Goal: Submit feedback/report problem: Complete application form

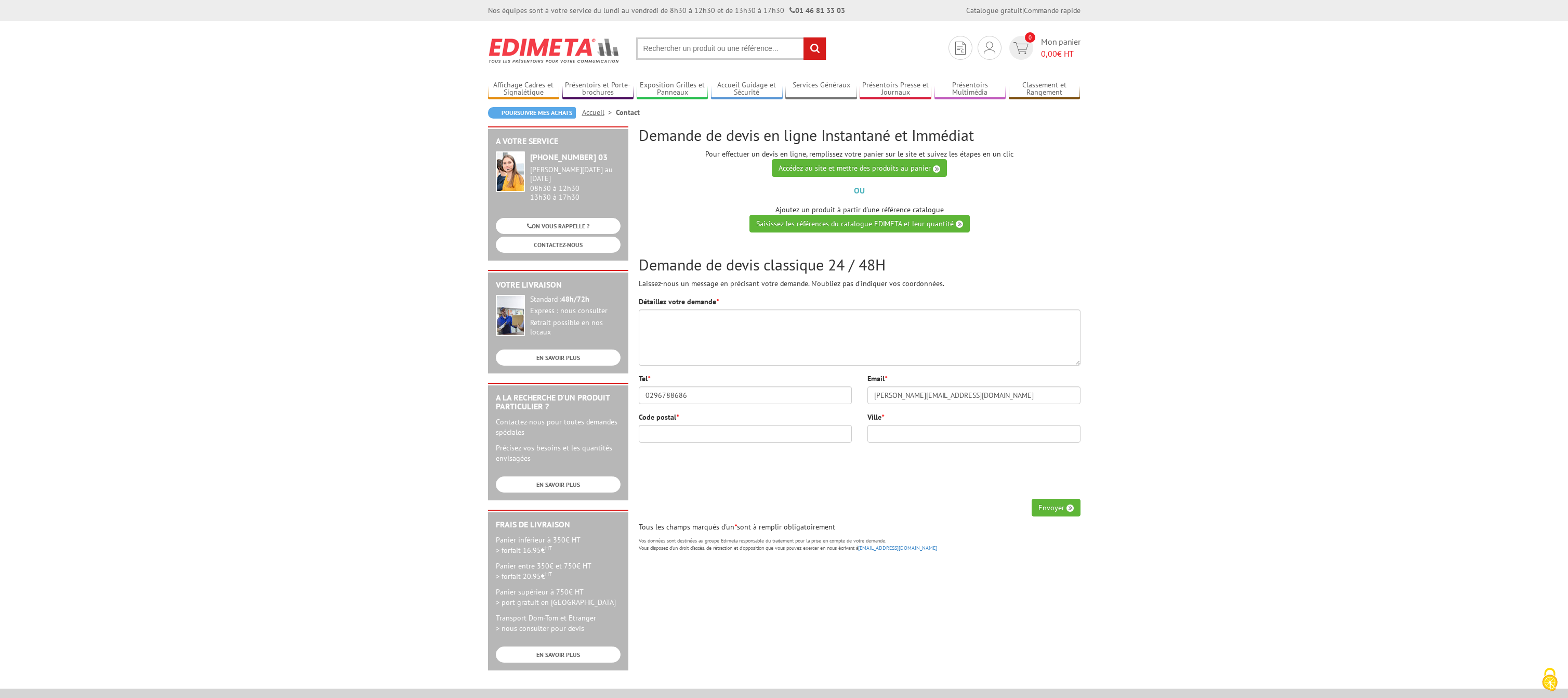
click at [1234, 222] on body "Nos équipes sont à votre service du [DATE] au [DATE] de 8h30 à 12h30 et de 13h3…" at bounding box center [784, 464] width 1568 height 928
click at [549, 236] on link "CONTACTEZ-NOUS" at bounding box center [558, 244] width 125 height 16
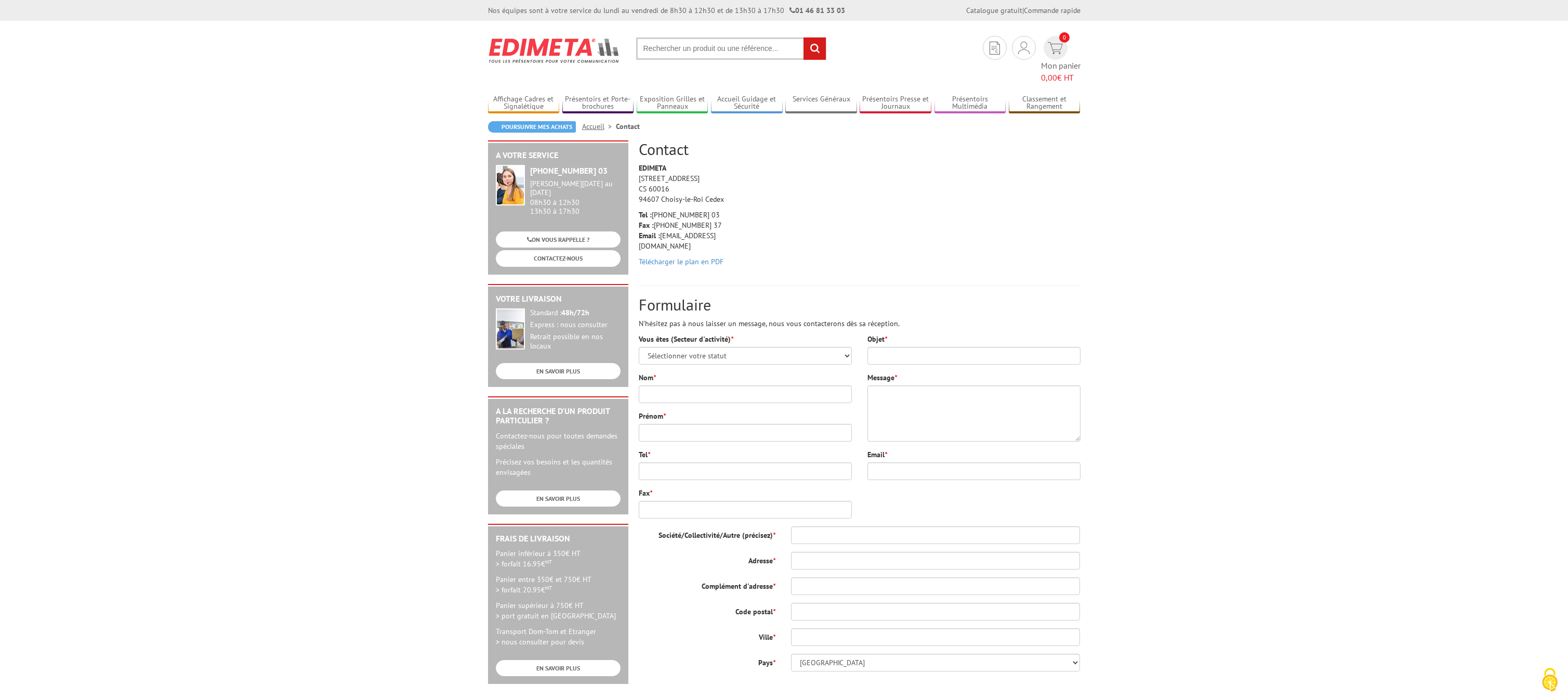
click at [853, 342] on div "Vous êtes (Secteur d'activité) * Sélectionner votre statut Administrations et c…" at bounding box center [746, 430] width 229 height 192
click at [639, 347] on select "Sélectionner votre statut Administrations et collectivités Magasins et commerce…" at bounding box center [745, 356] width 213 height 18
select select "877"
click option "Magasins et commerces" at bounding box center [0, 0] width 0 height 0
click at [665, 386] on input "Nom *" at bounding box center [745, 394] width 213 height 18
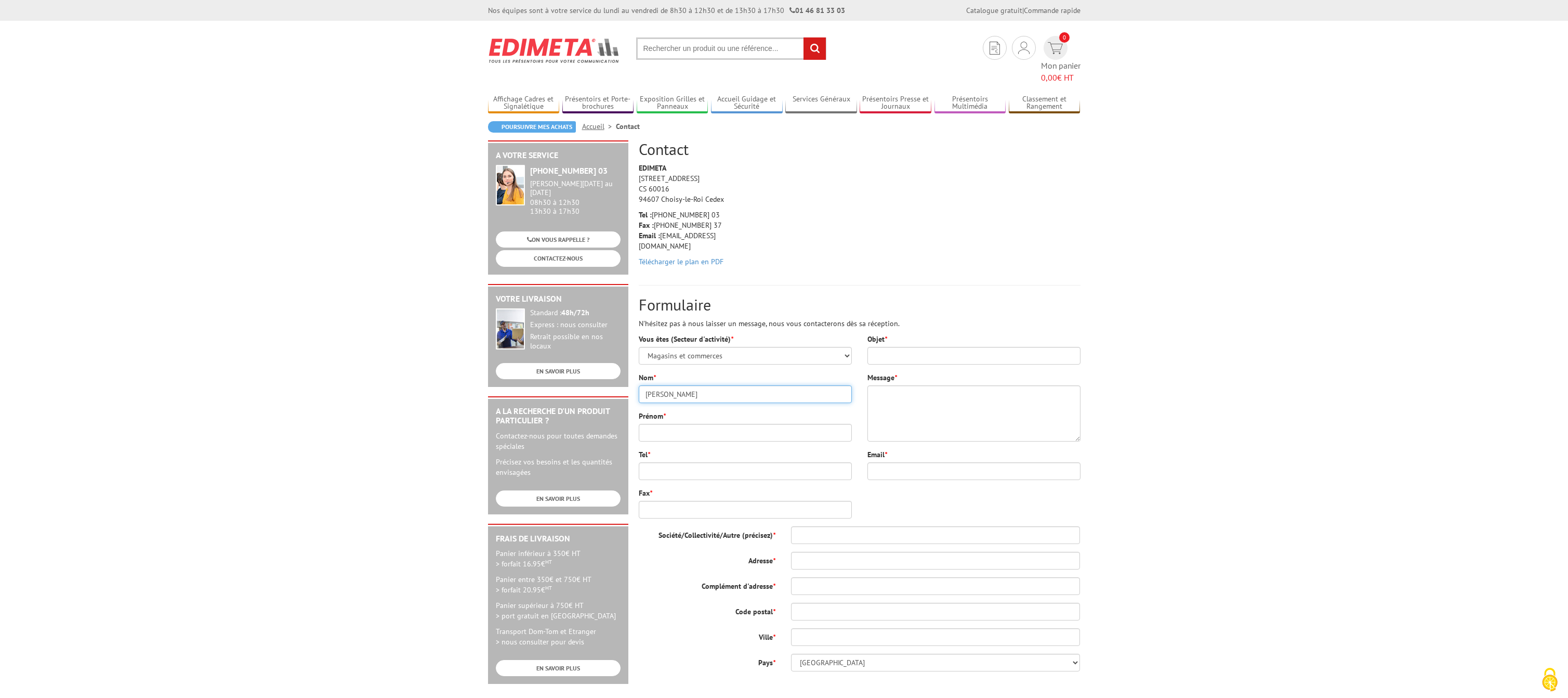
type input "Grosjean"
click at [731, 424] on input "Prénom *" at bounding box center [745, 432] width 213 height 18
click at [732, 424] on input "Prénom *" at bounding box center [745, 432] width 213 height 18
type input "Raphaël"
type input "0296788686"
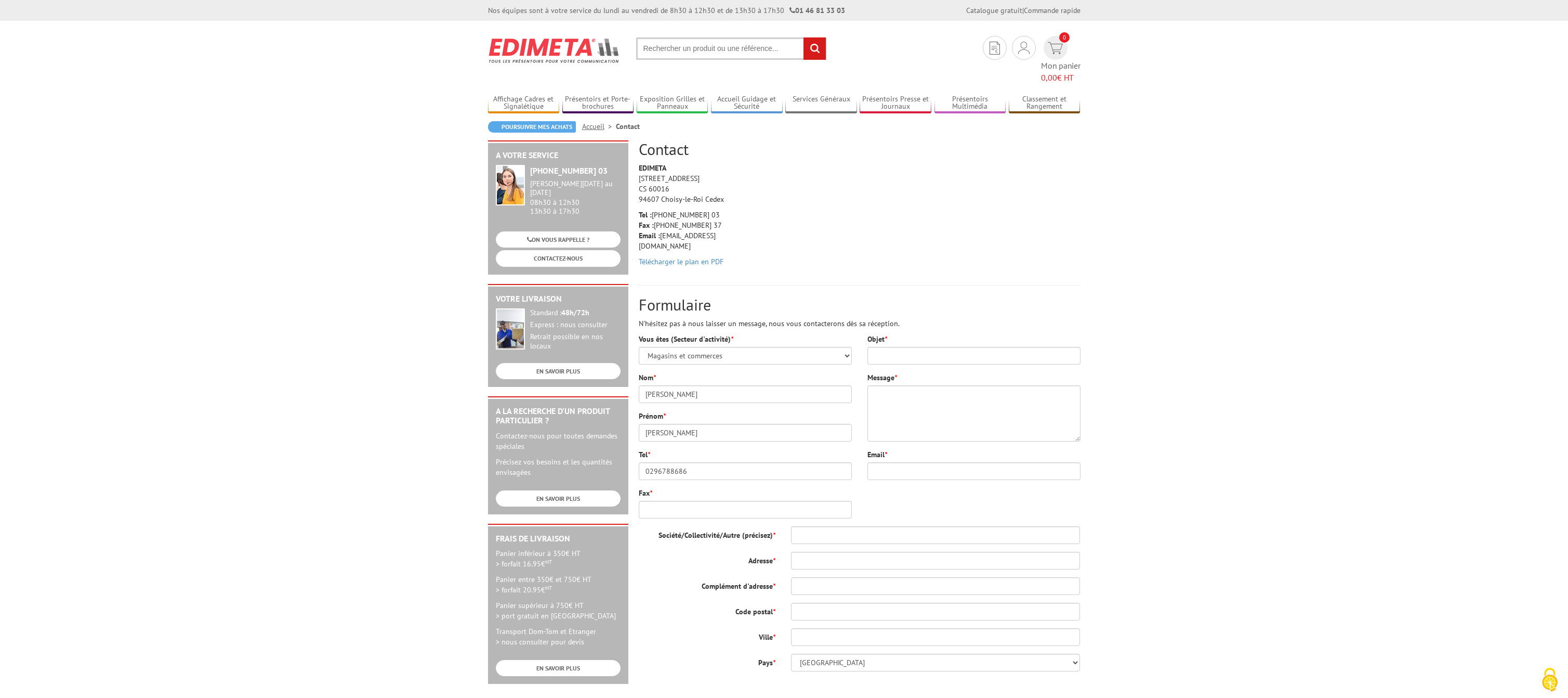
type input "[PERSON_NAME][EMAIL_ADDRESS][DOMAIN_NAME]"
type input "SAS Briodis"
type input "CENTRE COMMERCIAL LE CARPONT"
type input "22440"
type input "Ploufragan"
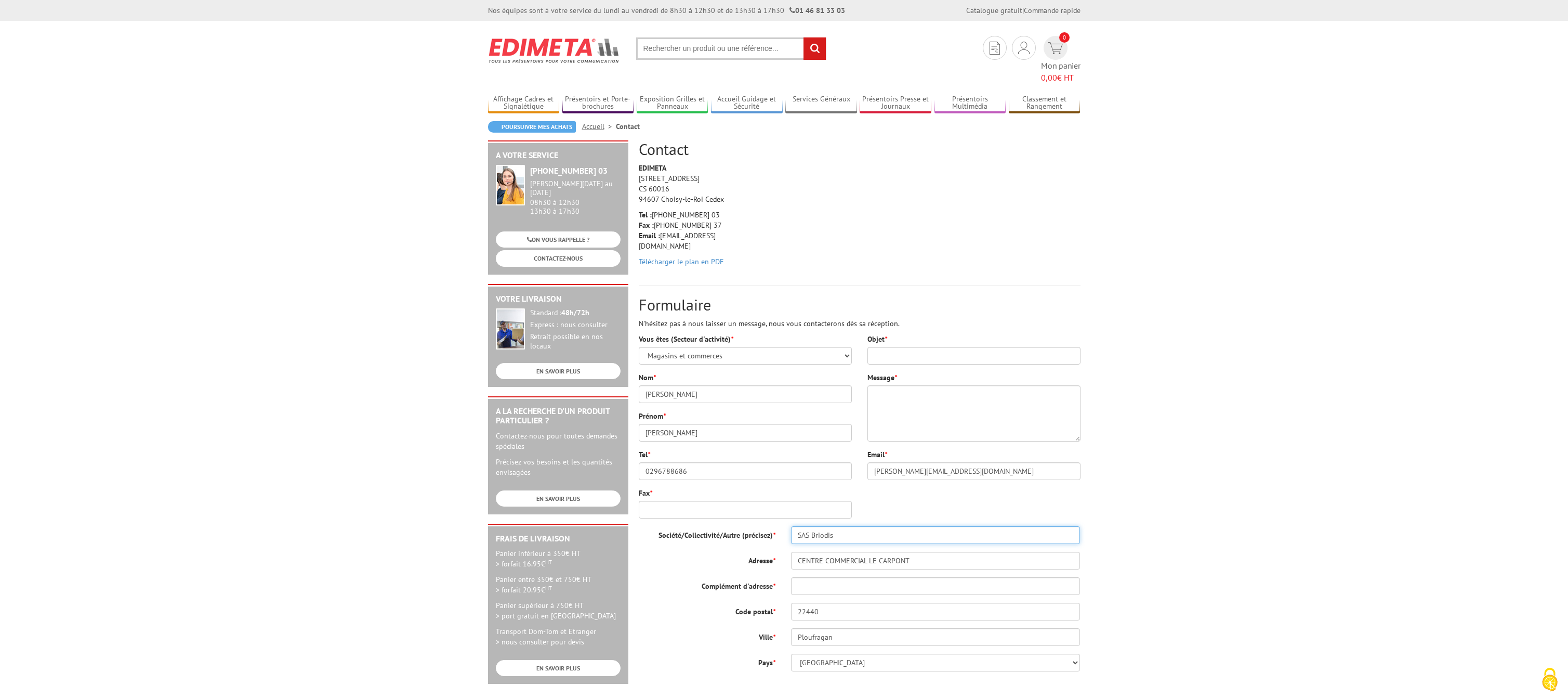
click at [856, 526] on input "SAS Briodis" at bounding box center [936, 535] width 290 height 18
type input "SAS Briodis - E.Leclerc Ploufragan"
click at [934, 388] on textarea "Message *" at bounding box center [974, 414] width 213 height 56
click at [910, 347] on input "Objet *" at bounding box center [974, 356] width 213 height 18
type input "Option grand compte"
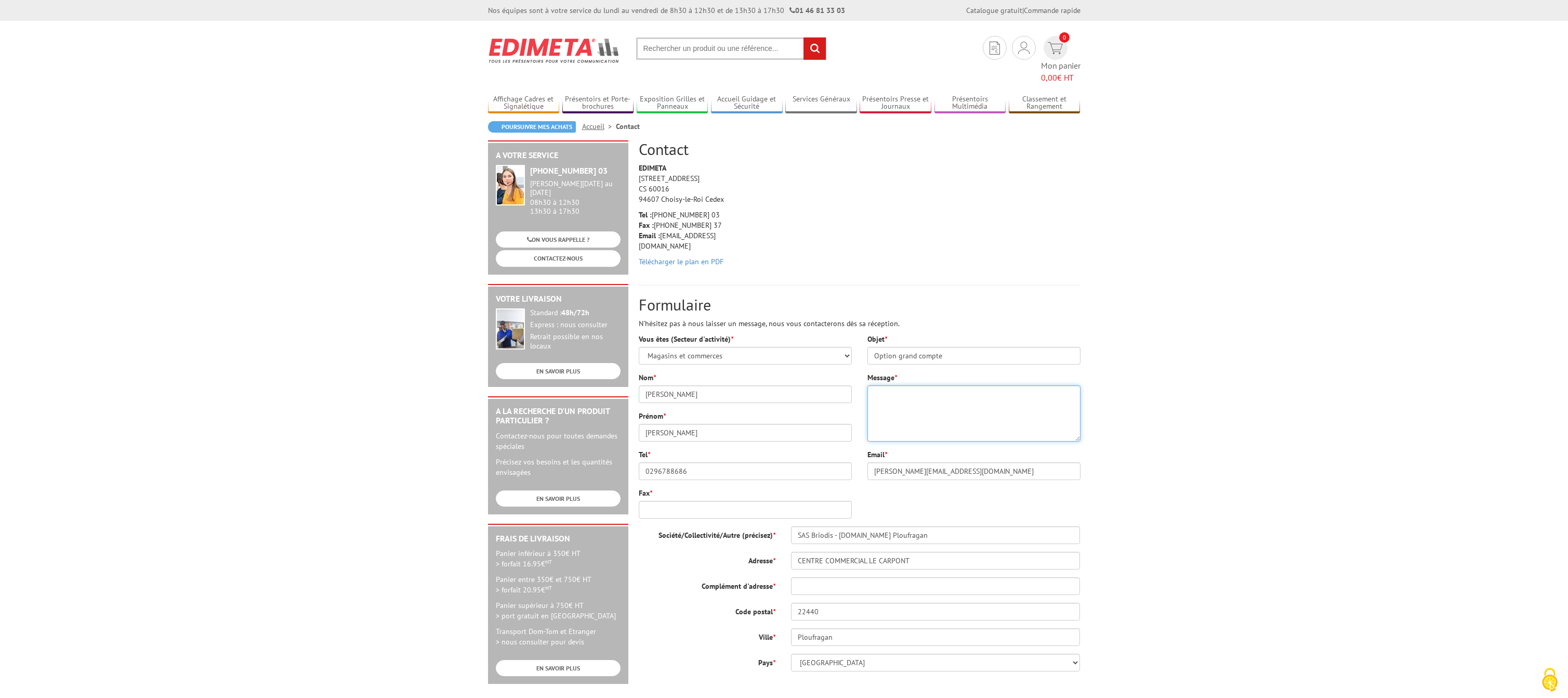
click at [923, 396] on textarea "Message *" at bounding box center [974, 414] width 213 height 56
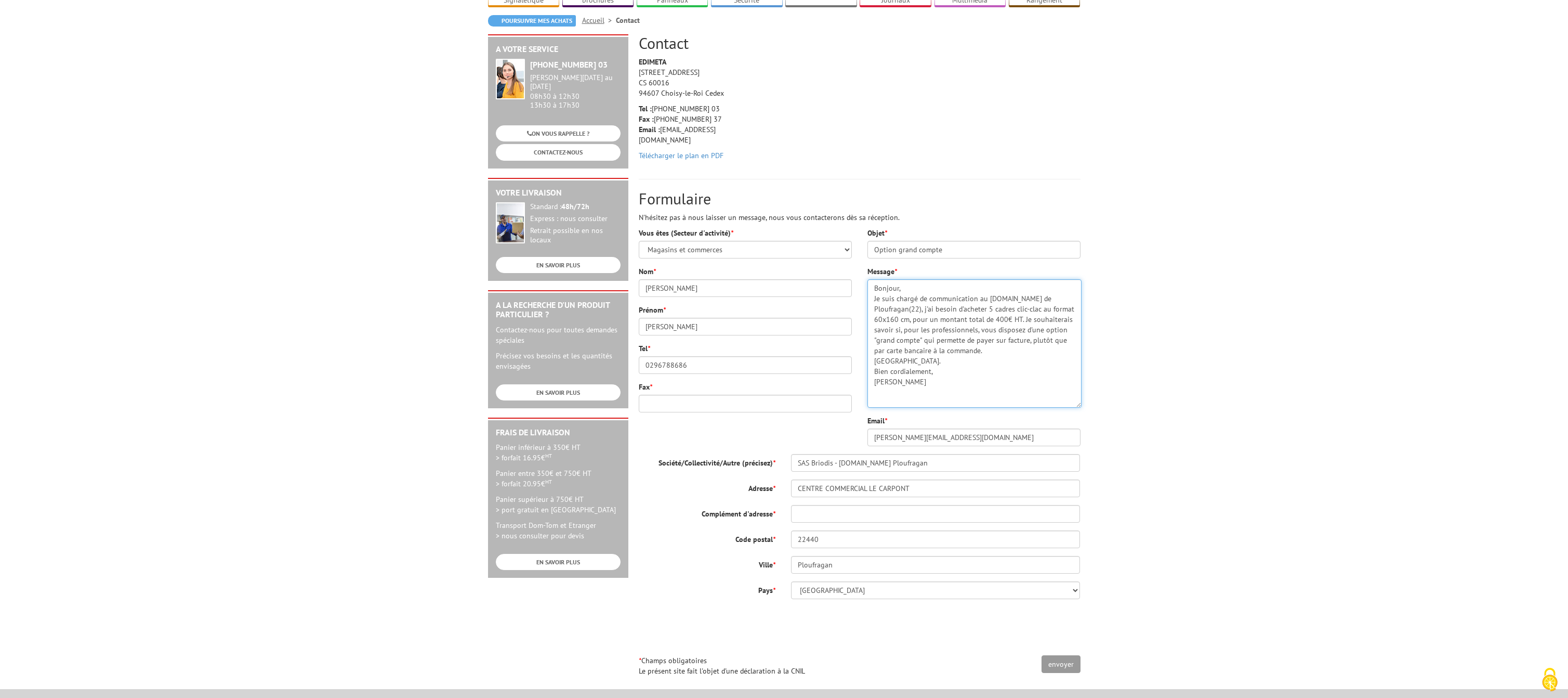
drag, startPoint x: 1075, startPoint y: 319, endPoint x: 1074, endPoint y: 390, distance: 71.0
click at [1076, 391] on textarea "Bonjour, Je suis chargé de communication au E.Leclerc de Ploufragan(22), j'ai b…" at bounding box center [975, 344] width 214 height 129
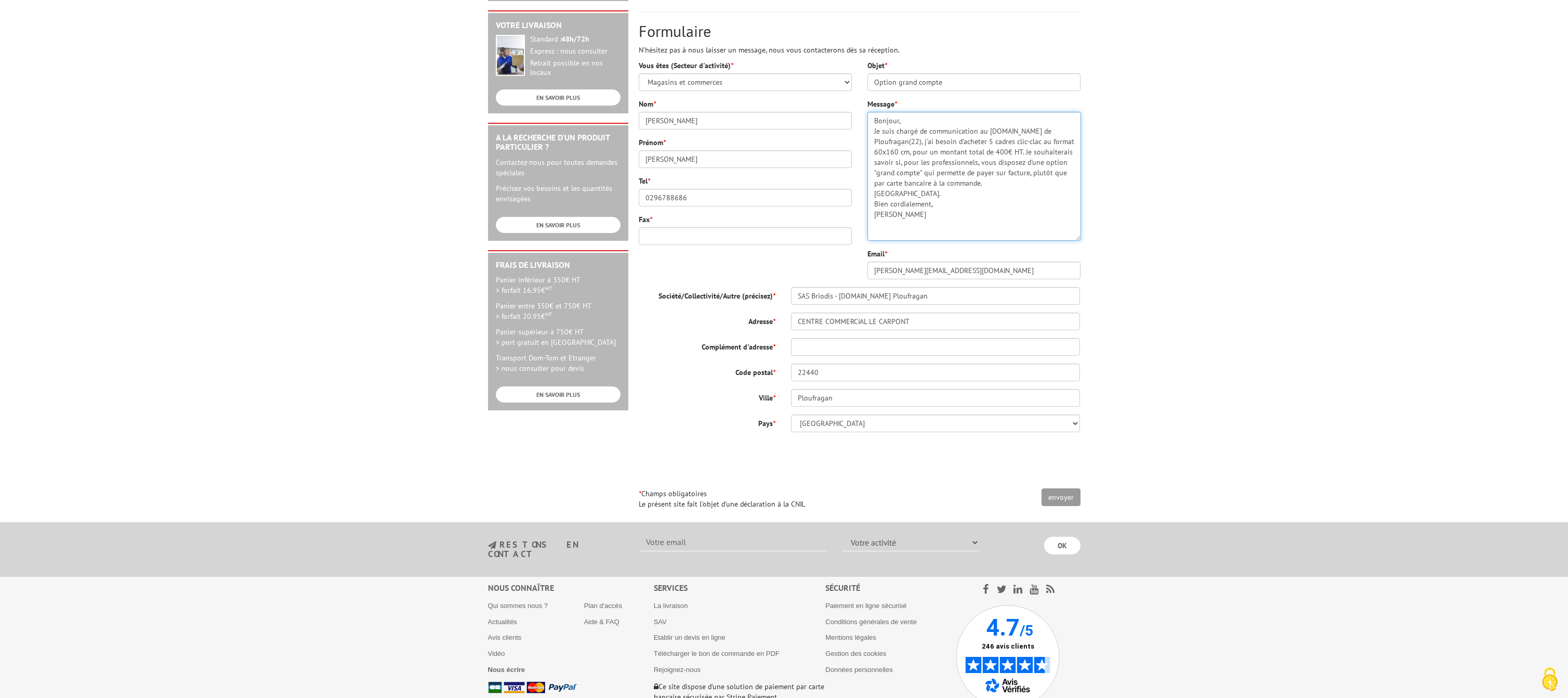
scroll to position [316, 0]
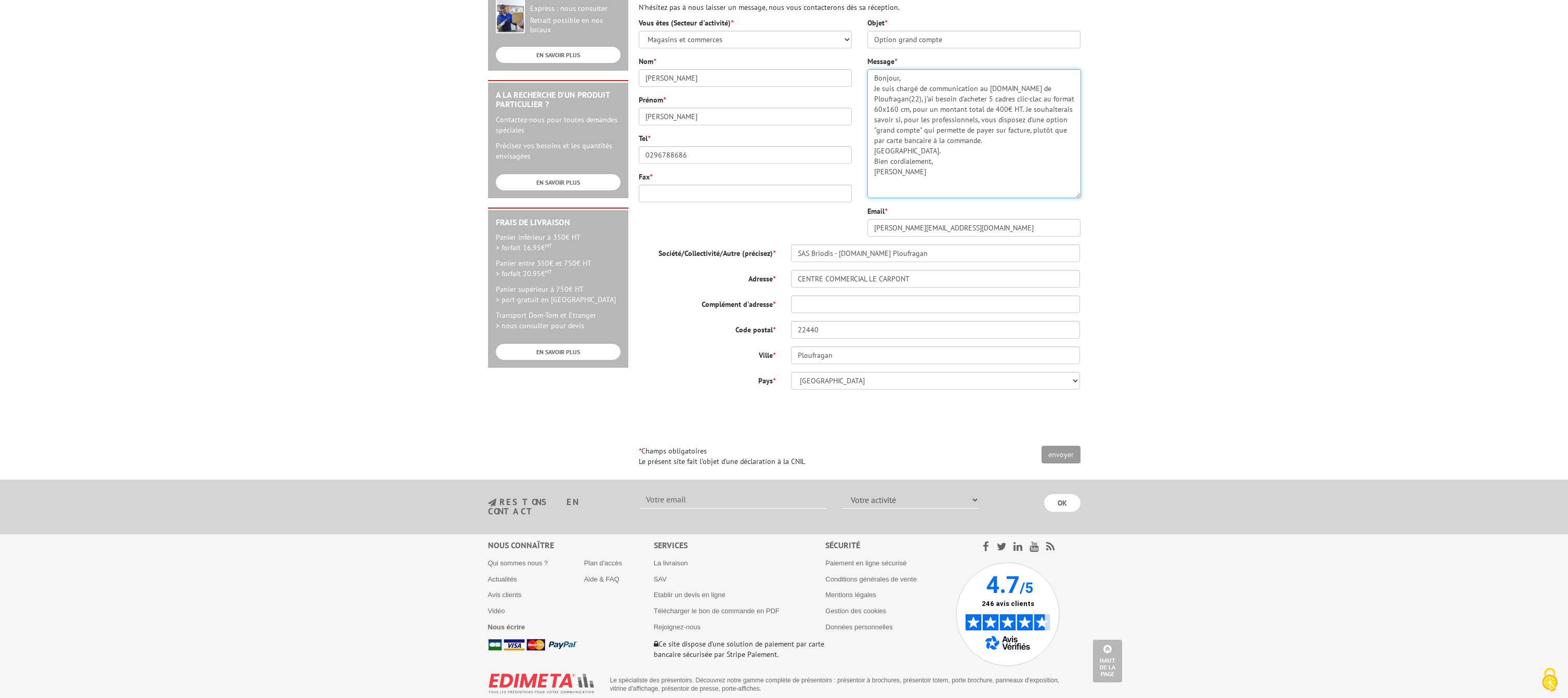
type textarea "Bonjour, Je suis chargé de communication au E.Leclerc de Ploufragan(22), j'ai b…"
click at [1072, 446] on input "envoyer" at bounding box center [1061, 454] width 39 height 18
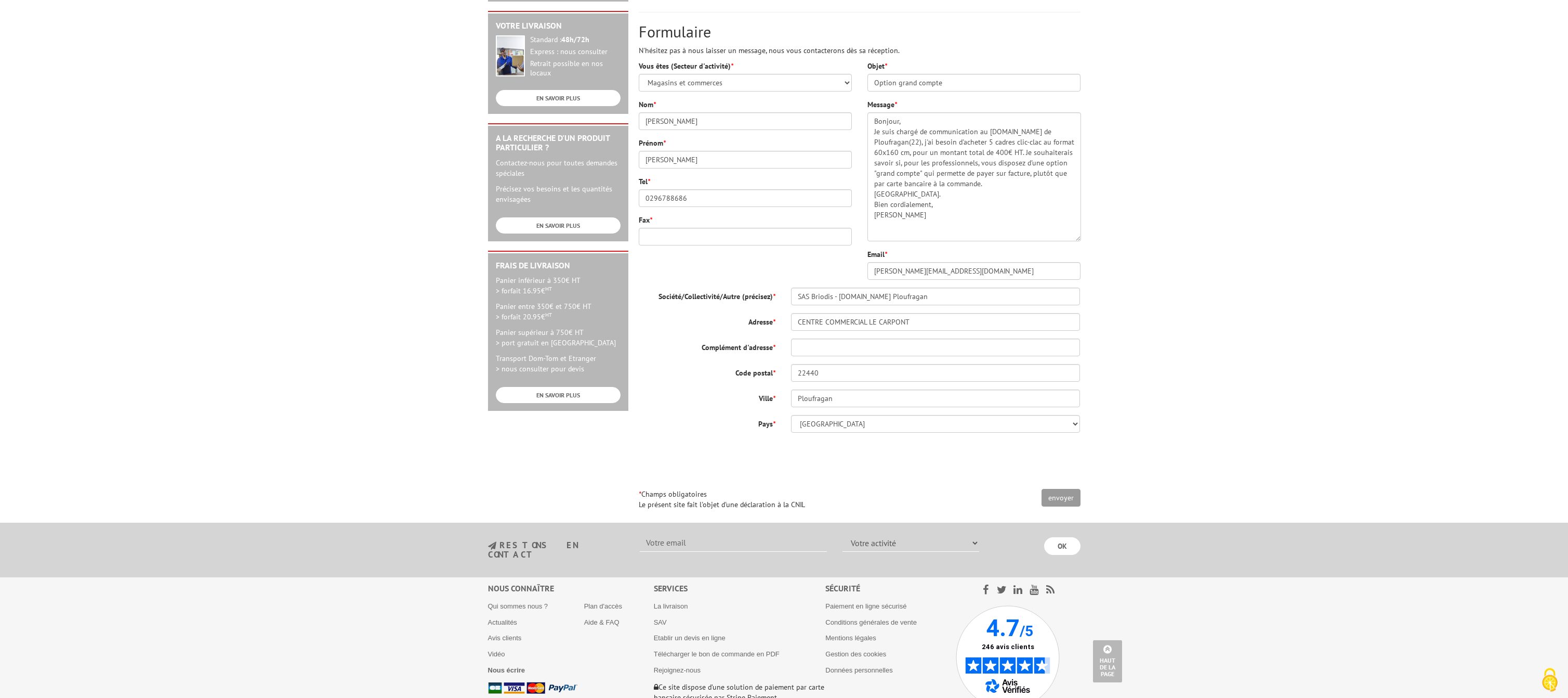
scroll to position [104, 0]
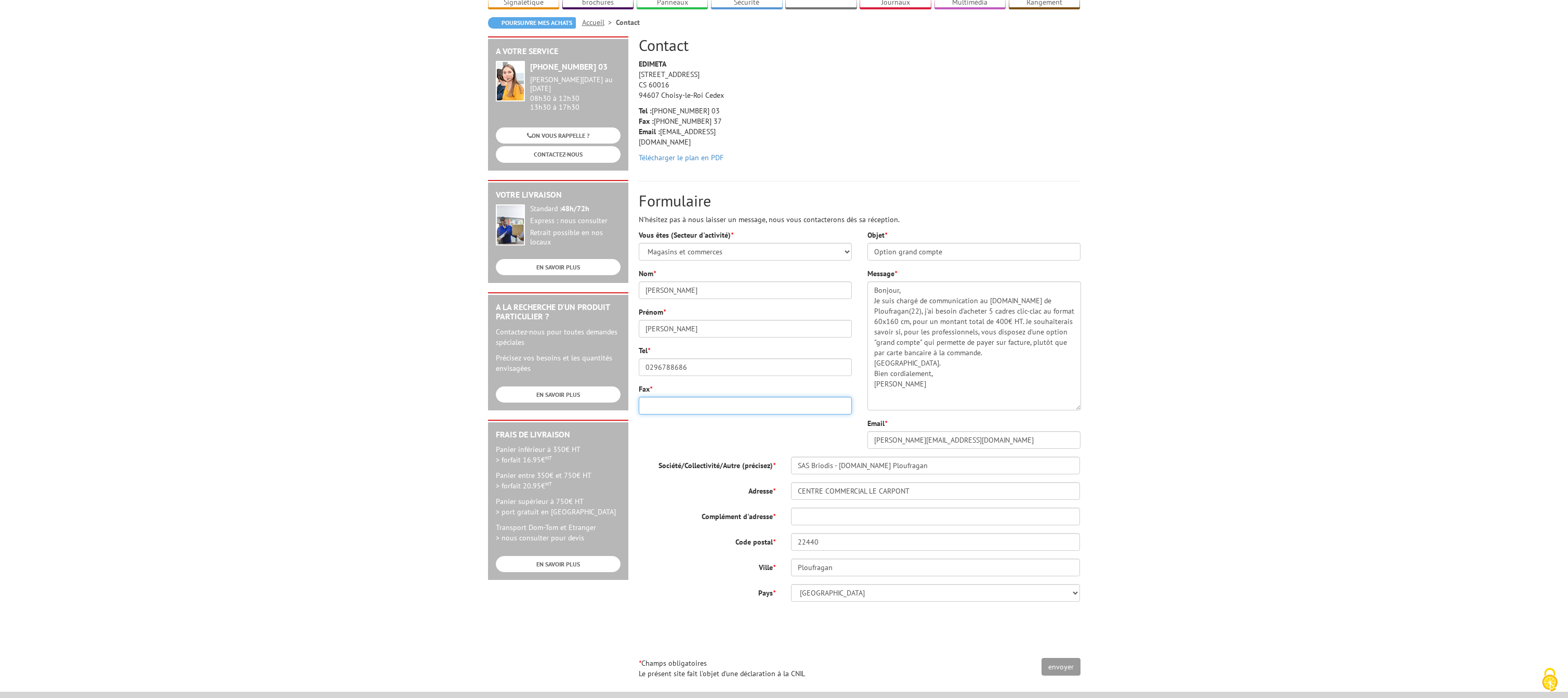
click at [676, 397] on input "Fax *" at bounding box center [745, 405] width 213 height 18
click at [819, 507] on input "Complément d'adresse *" at bounding box center [936, 516] width 290 height 18
type input "Service communication"
click at [666, 397] on input "Fax *" at bounding box center [745, 405] width 213 height 18
drag, startPoint x: 697, startPoint y: 354, endPoint x: 562, endPoint y: 350, distance: 135.1
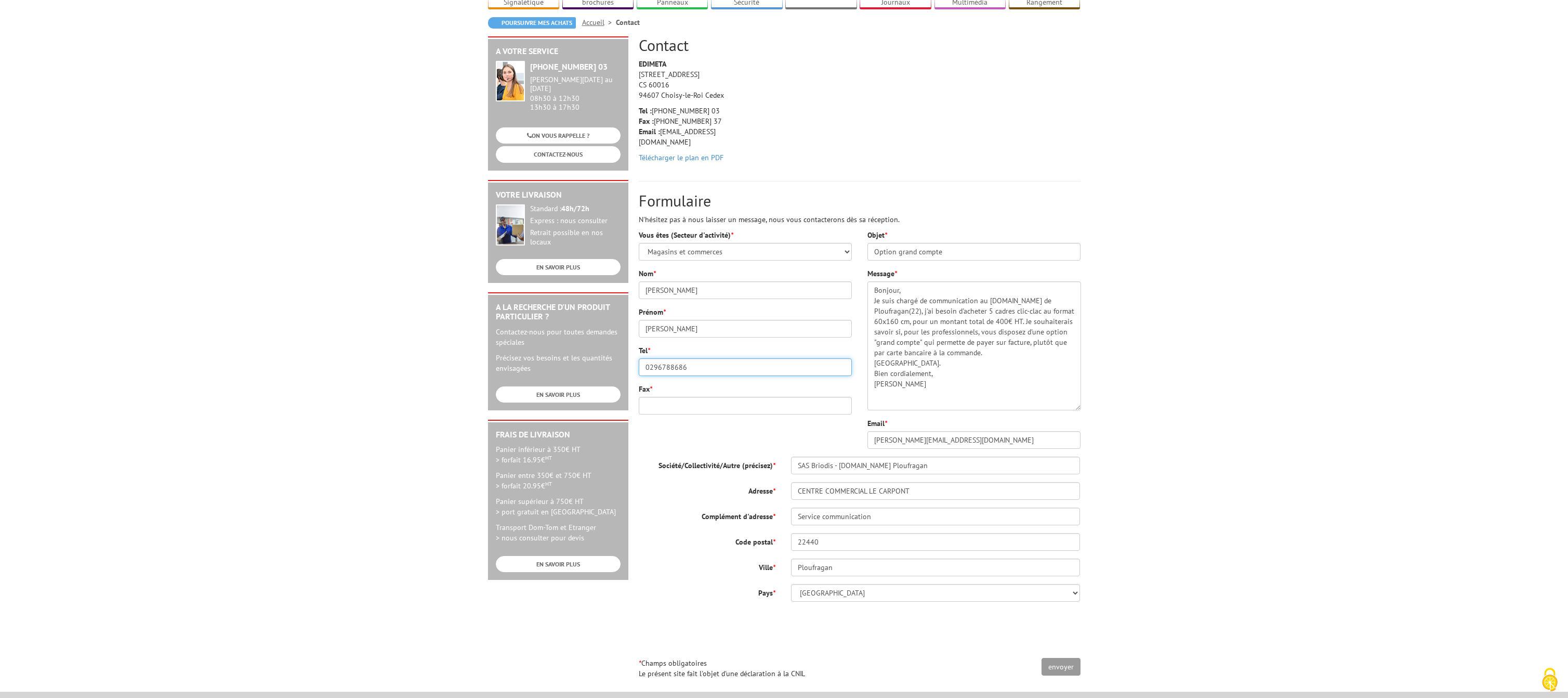
click at [639, 358] on input "0296788686" at bounding box center [745, 367] width 213 height 18
click at [651, 397] on input "Fax *" at bounding box center [745, 405] width 213 height 18
paste input "0296788686"
type input "0296788686"
click at [1064, 658] on input "envoyer" at bounding box center [1061, 666] width 39 height 18
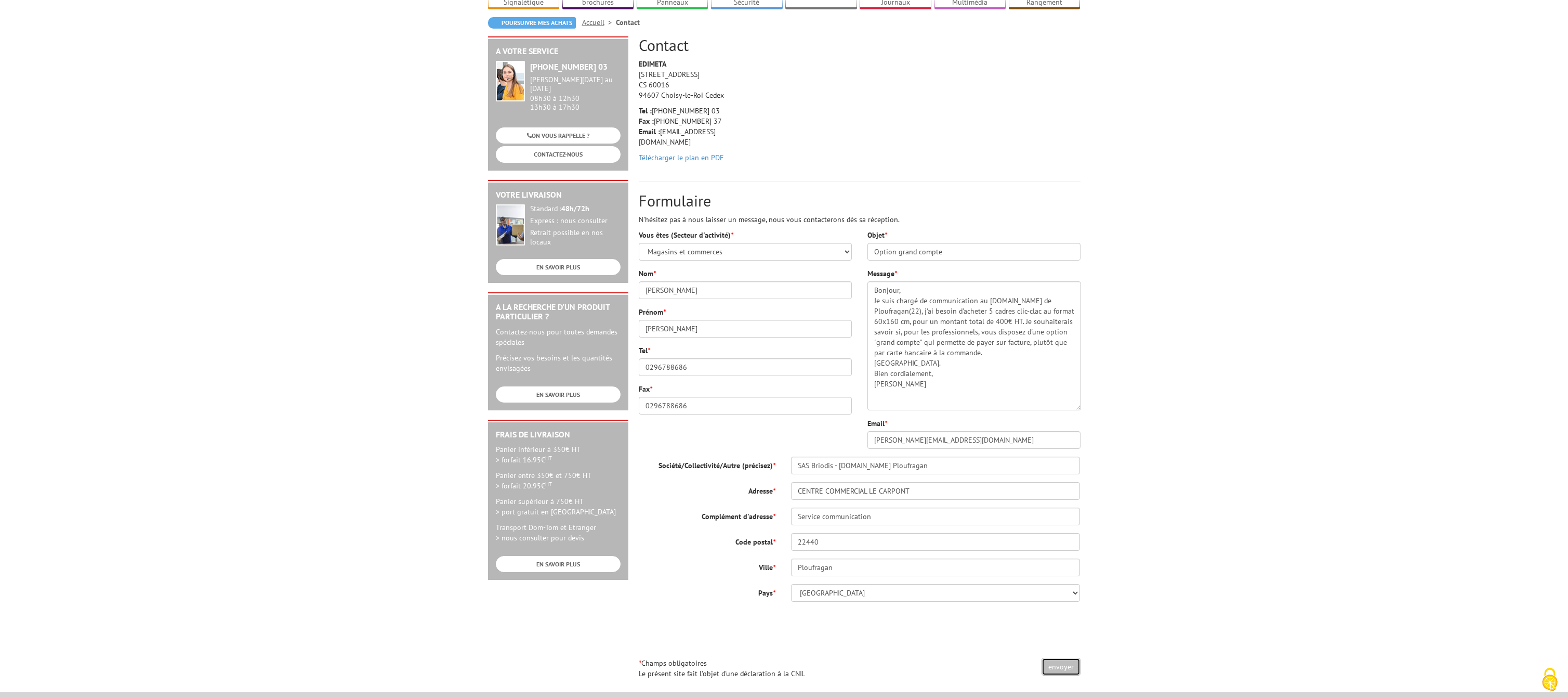
scroll to position [157, 0]
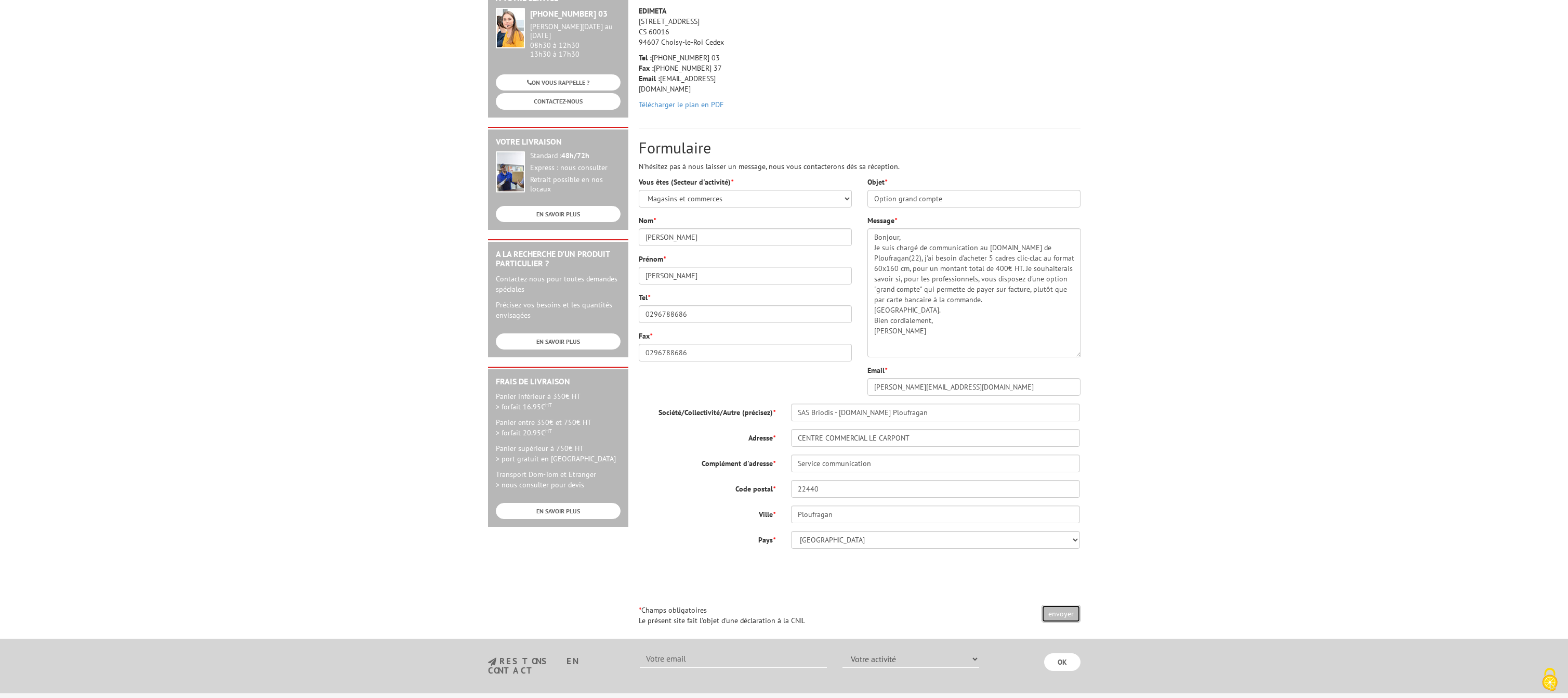
click at [1060, 605] on input "envoyer" at bounding box center [1061, 613] width 39 height 18
drag, startPoint x: 936, startPoint y: 320, endPoint x: 823, endPoint y: 189, distance: 173.0
click at [867, 228] on textarea "Bonjour, Je suis chargé de communication au E.Leclerc de Ploufragan(22), j'ai b…" at bounding box center [974, 293] width 214 height 129
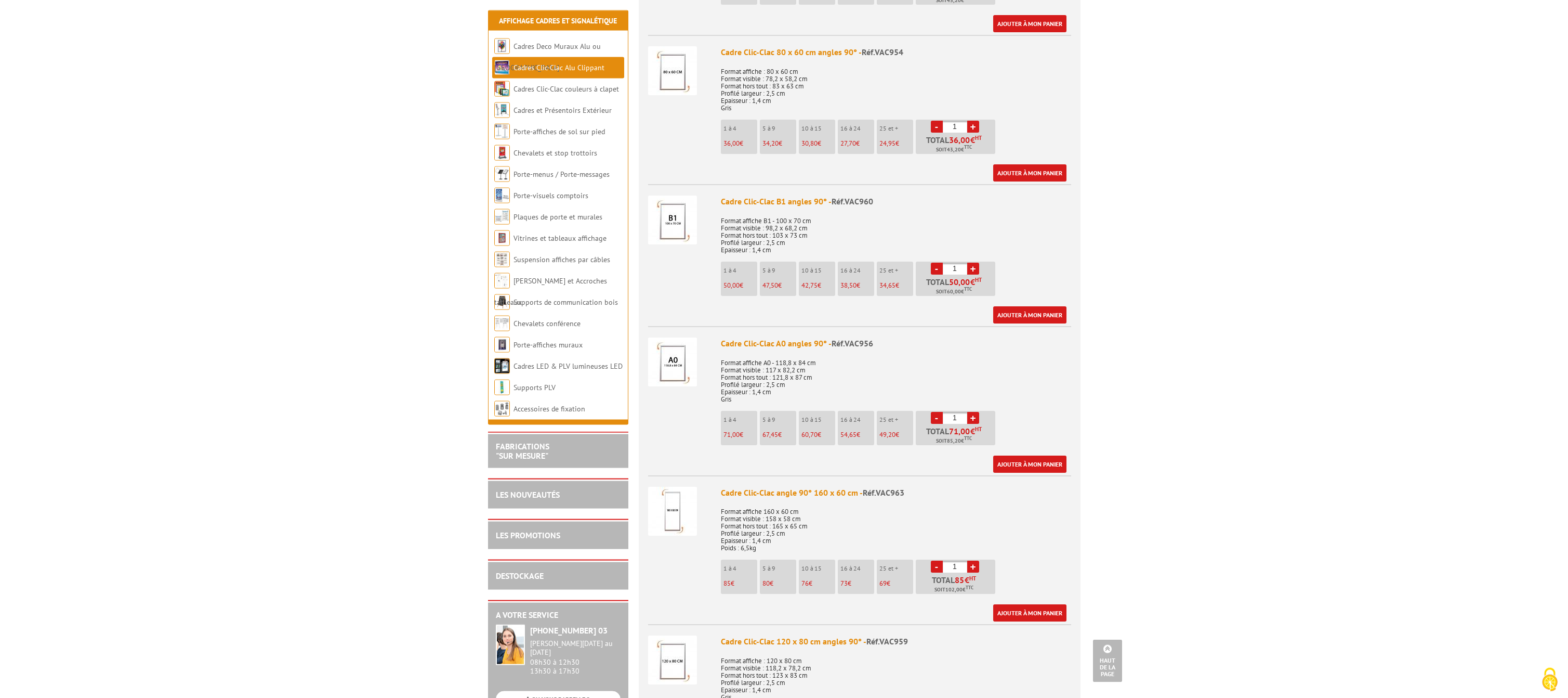
scroll to position [1432, 0]
